Goal: Navigation & Orientation: Find specific page/section

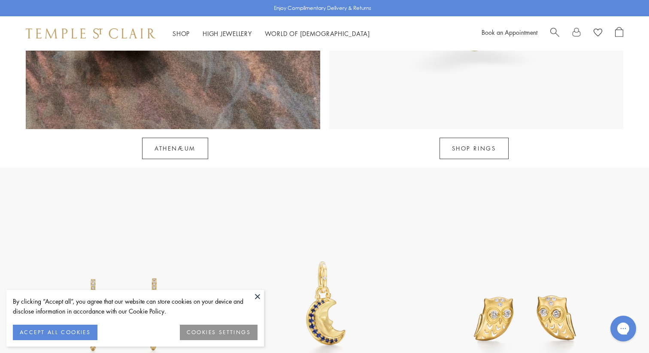
scroll to position [1120, 0]
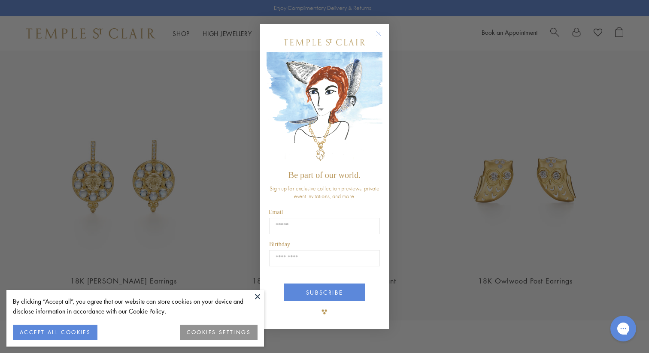
click at [377, 32] on circle "Close dialog" at bounding box center [379, 33] width 10 height 10
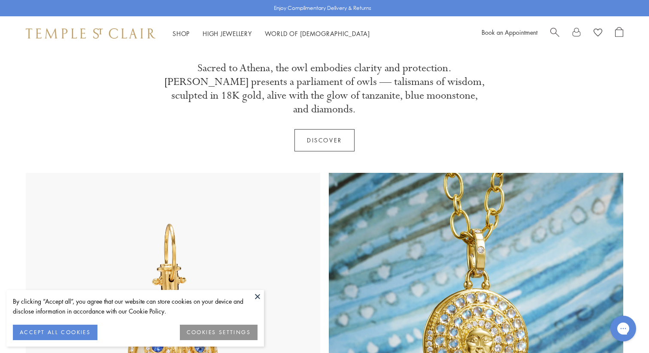
scroll to position [391, 0]
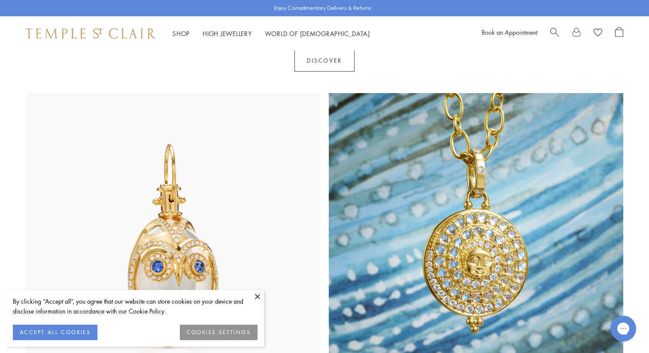
click at [259, 296] on button at bounding box center [257, 296] width 13 height 13
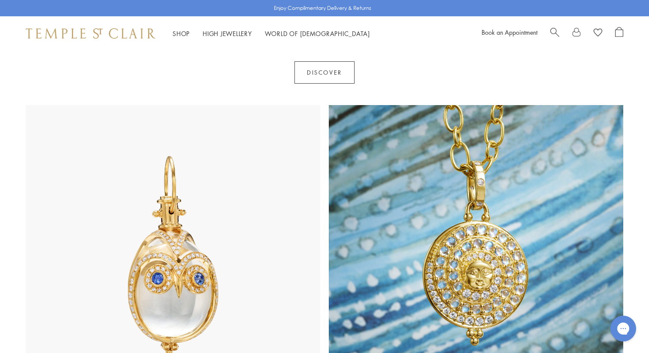
scroll to position [0, 0]
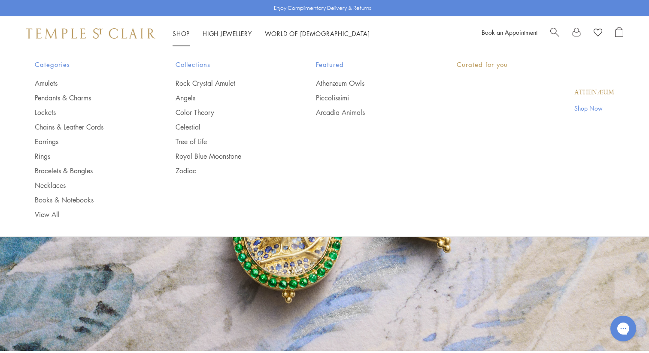
click at [186, 39] on div "Shop Shop Categories Amulets Pendants & Charms Lockets Chains & Leather Cords E…" at bounding box center [324, 33] width 649 height 34
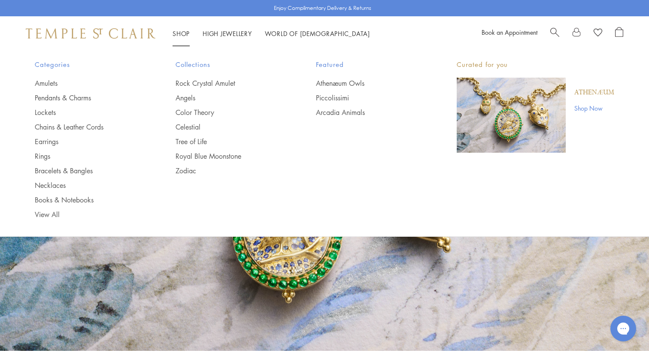
click at [180, 31] on link "Shop Shop" at bounding box center [181, 33] width 17 height 9
click at [209, 85] on link "Rock Crystal Amulet" at bounding box center [229, 83] width 106 height 9
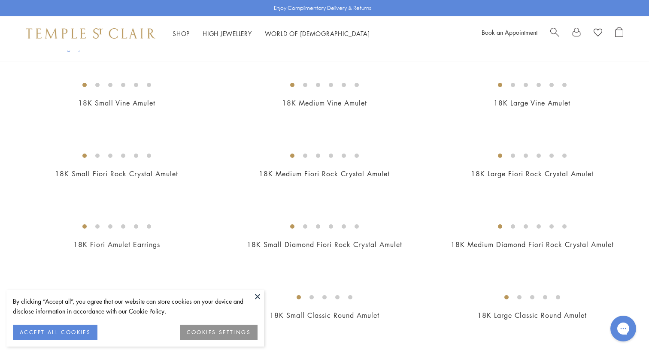
scroll to position [241, 0]
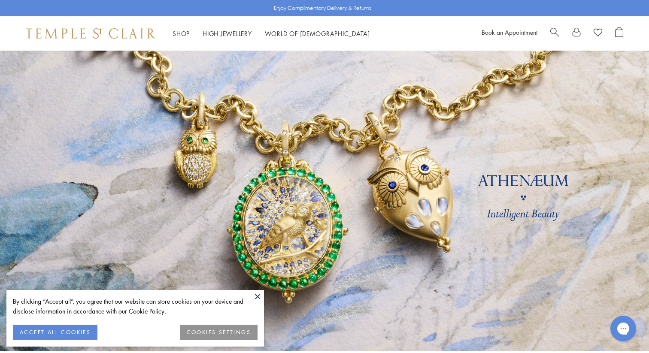
click at [260, 297] on button at bounding box center [257, 296] width 13 height 13
